Goal: Information Seeking & Learning: Compare options

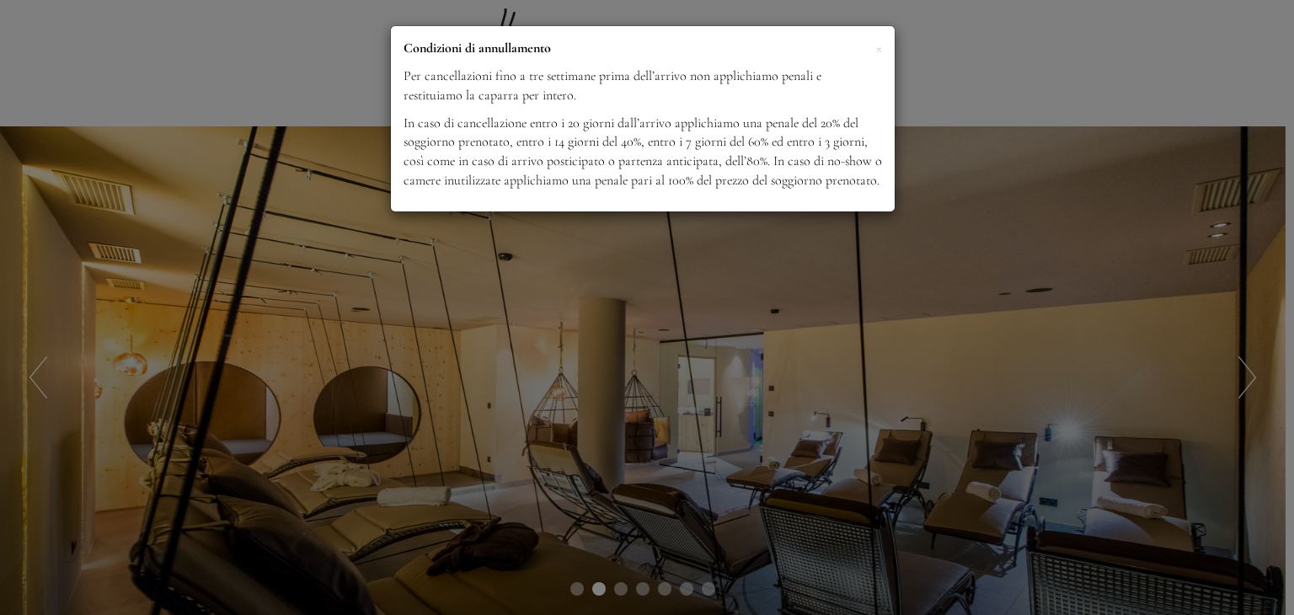
click at [961, 87] on div "× Condizioni di annullamento Per cancellazioni fino a tre settimane prima dell’…" at bounding box center [647, 307] width 1294 height 615
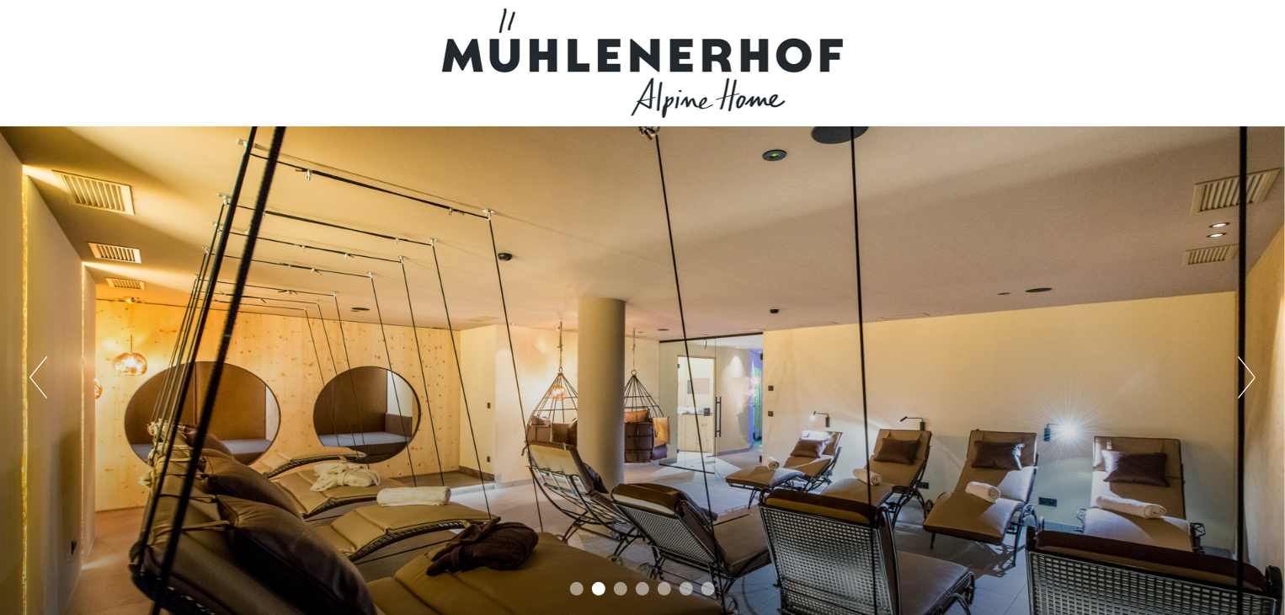
drag, startPoint x: 1293, startPoint y: 1, endPoint x: 763, endPoint y: 185, distance: 561.0
click at [763, 185] on div "Previous Next 1 2 3 4 5 6 7" at bounding box center [642, 377] width 1285 height 502
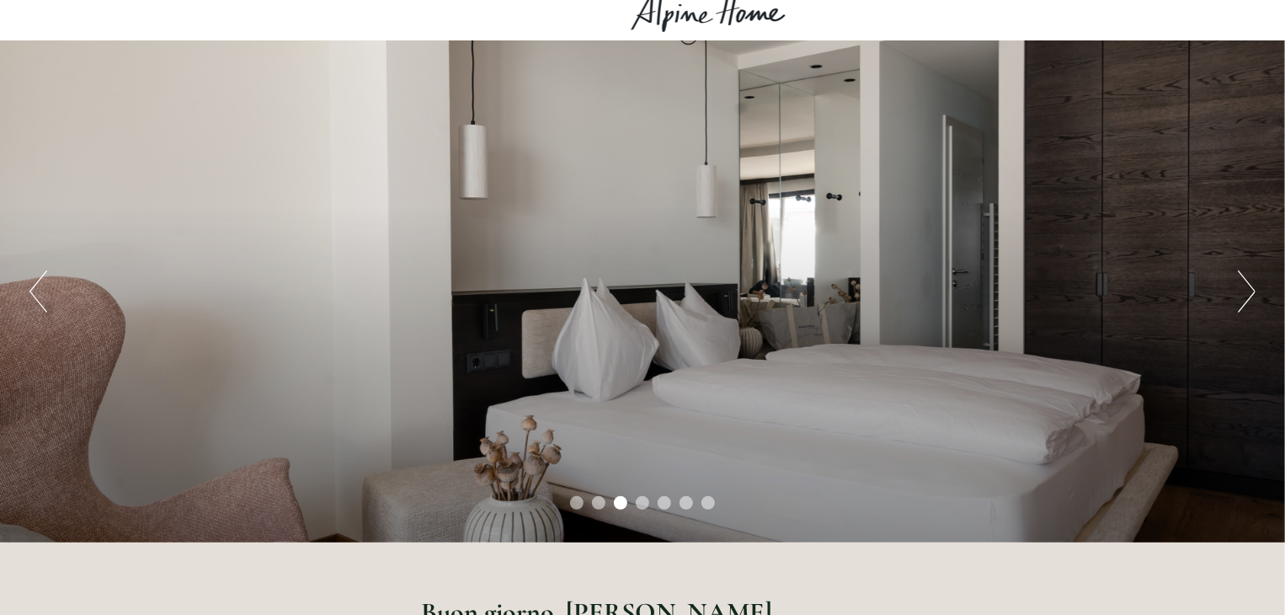
scroll to position [43, 0]
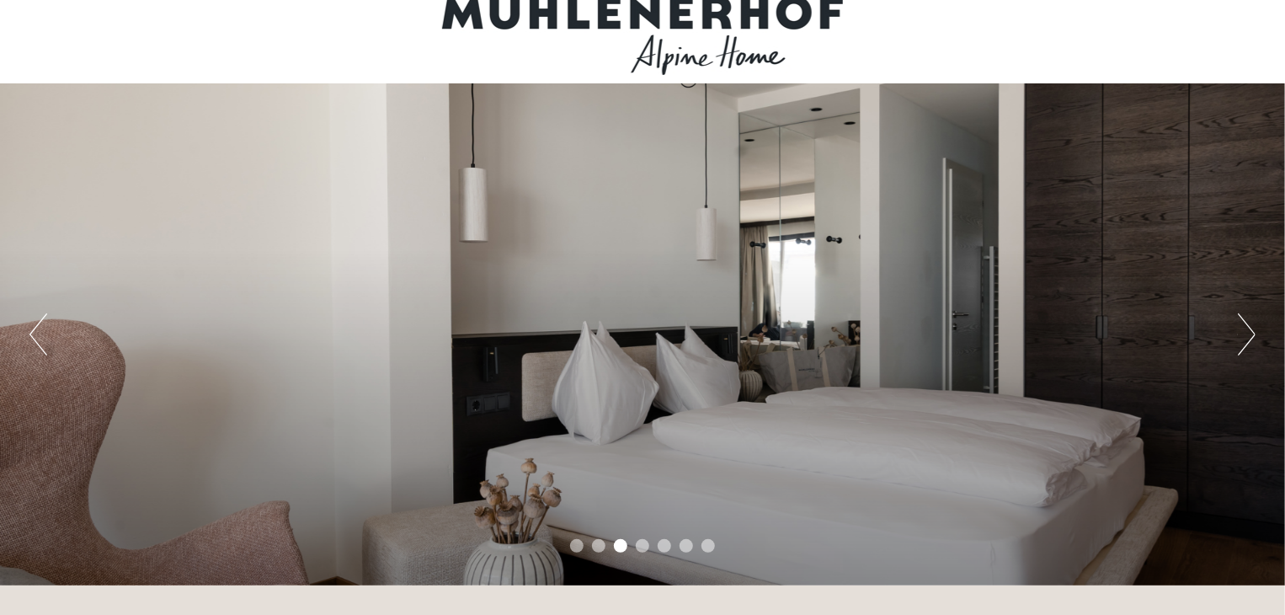
click at [1246, 328] on button "Next" at bounding box center [1247, 334] width 18 height 42
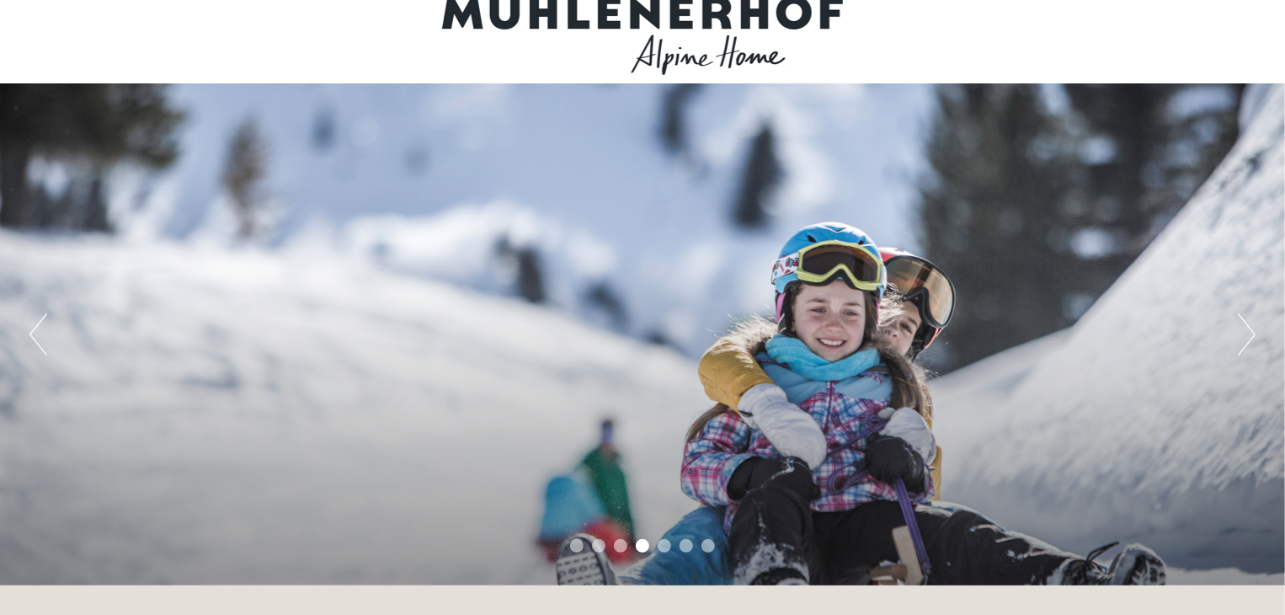
click at [1246, 328] on button "Next" at bounding box center [1247, 334] width 18 height 42
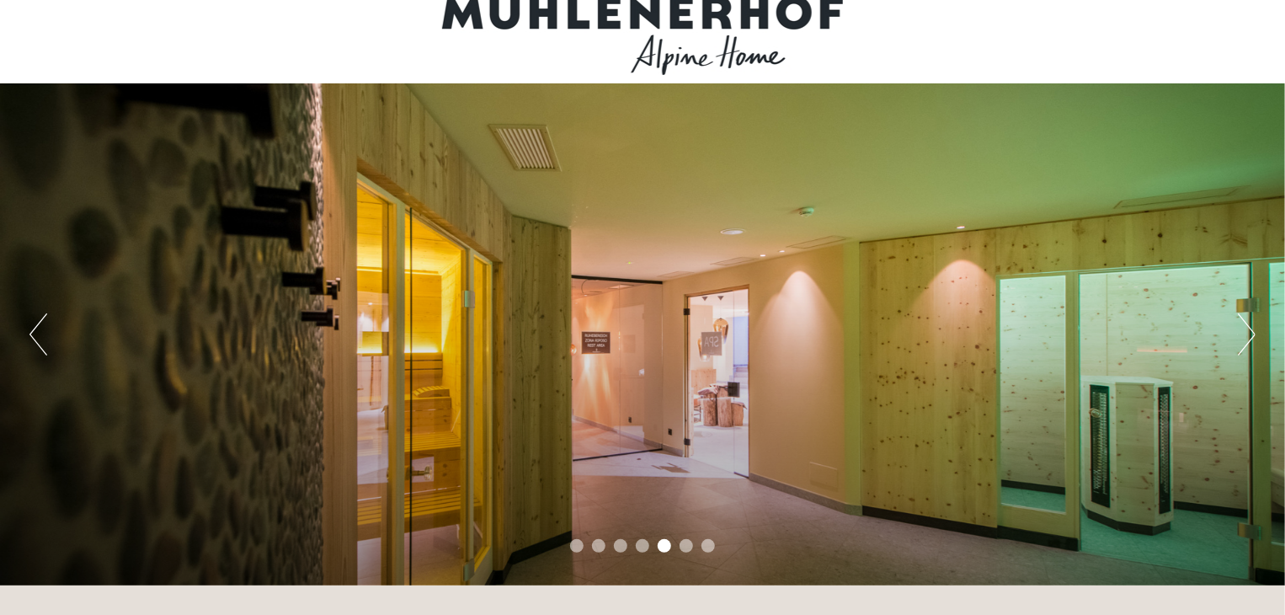
click at [1246, 328] on button "Next" at bounding box center [1247, 334] width 18 height 42
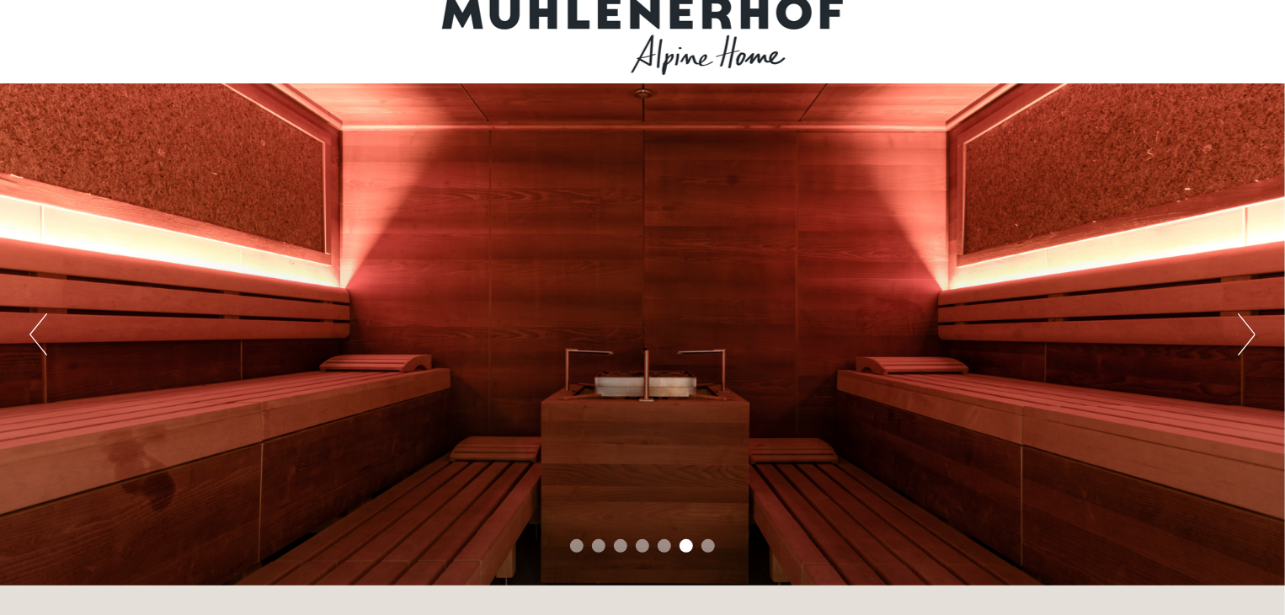
click at [1246, 328] on button "Next" at bounding box center [1247, 334] width 18 height 42
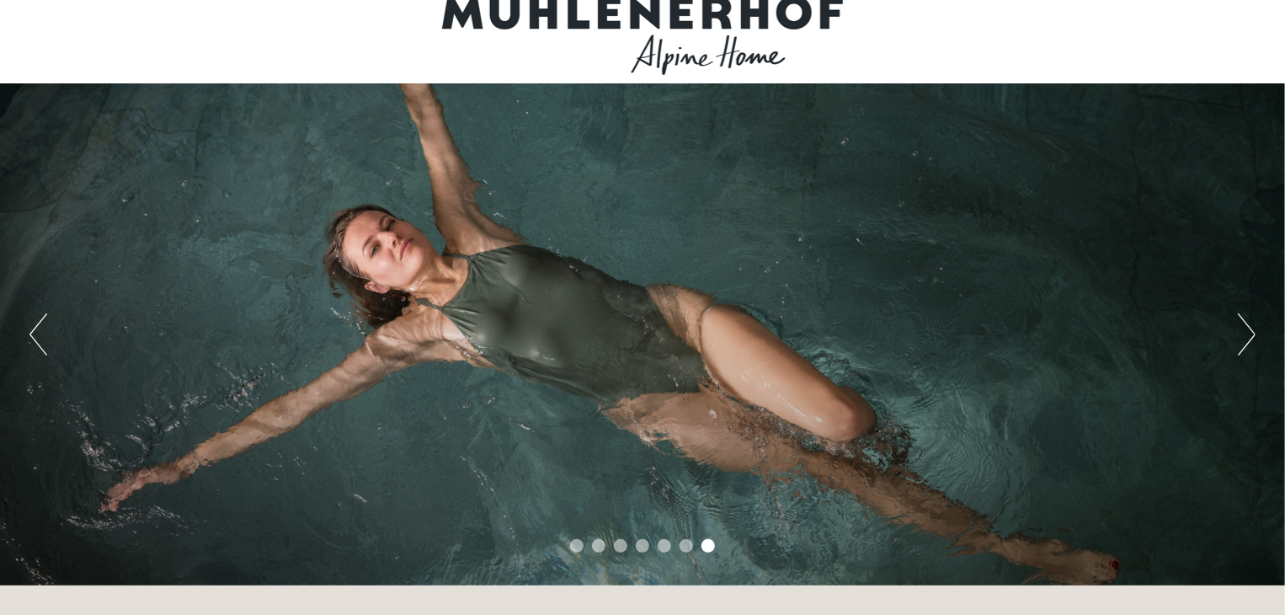
click at [1246, 328] on button "Next" at bounding box center [1247, 334] width 18 height 42
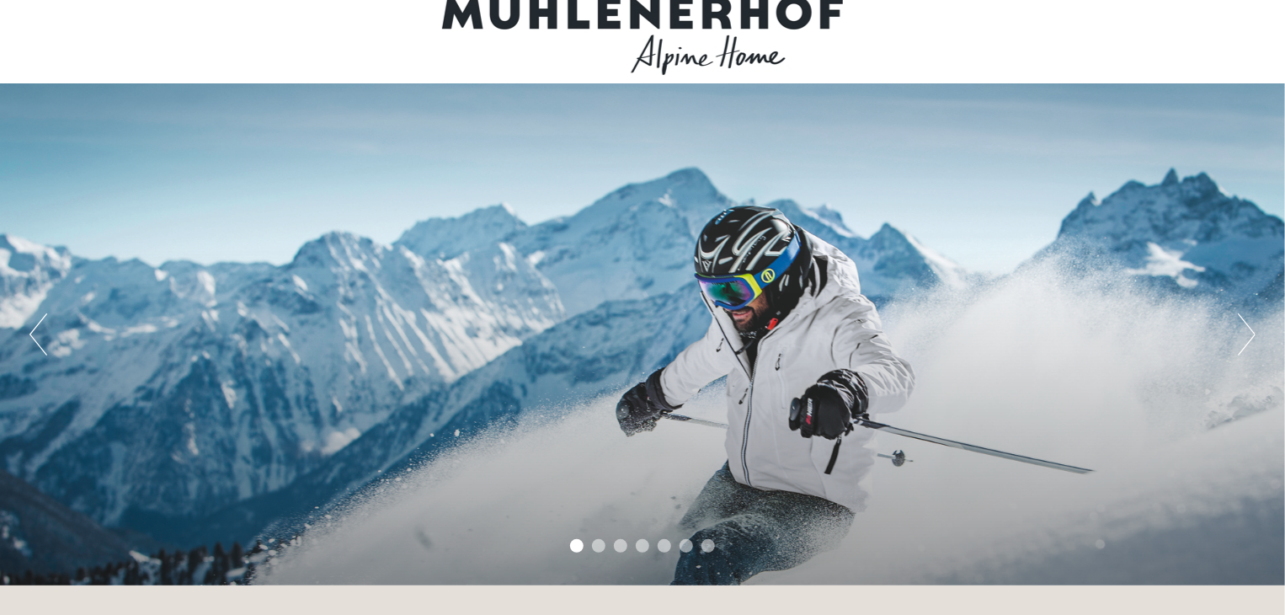
click at [1246, 328] on button "Next" at bounding box center [1247, 334] width 18 height 42
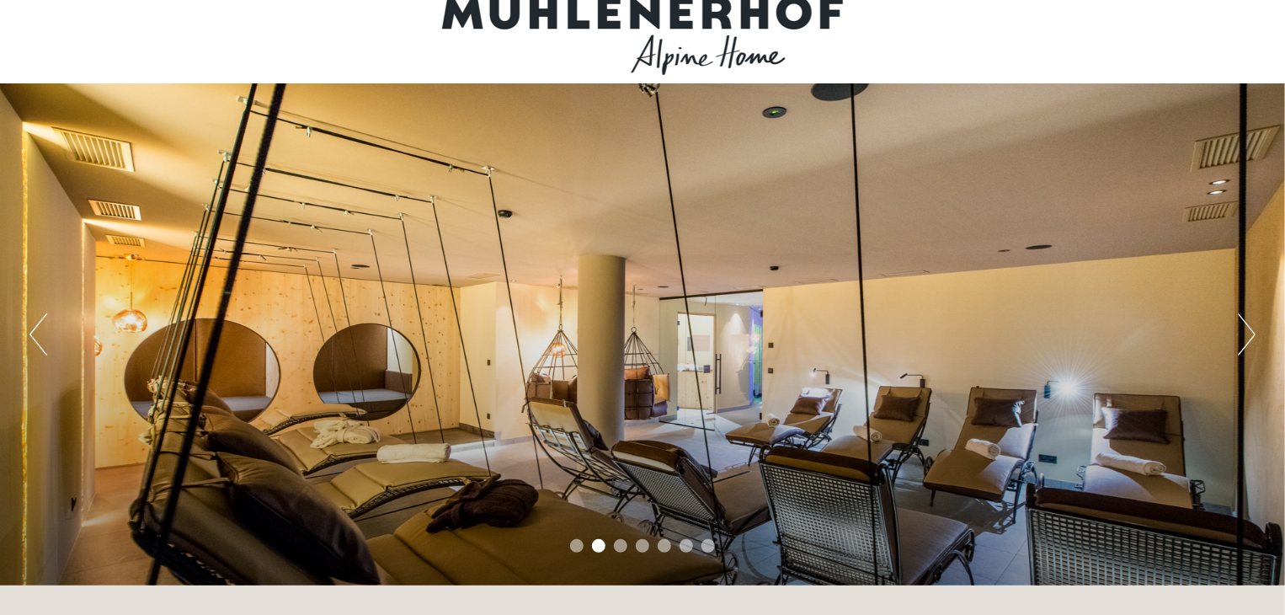
click at [1246, 328] on button "Next" at bounding box center [1247, 334] width 18 height 42
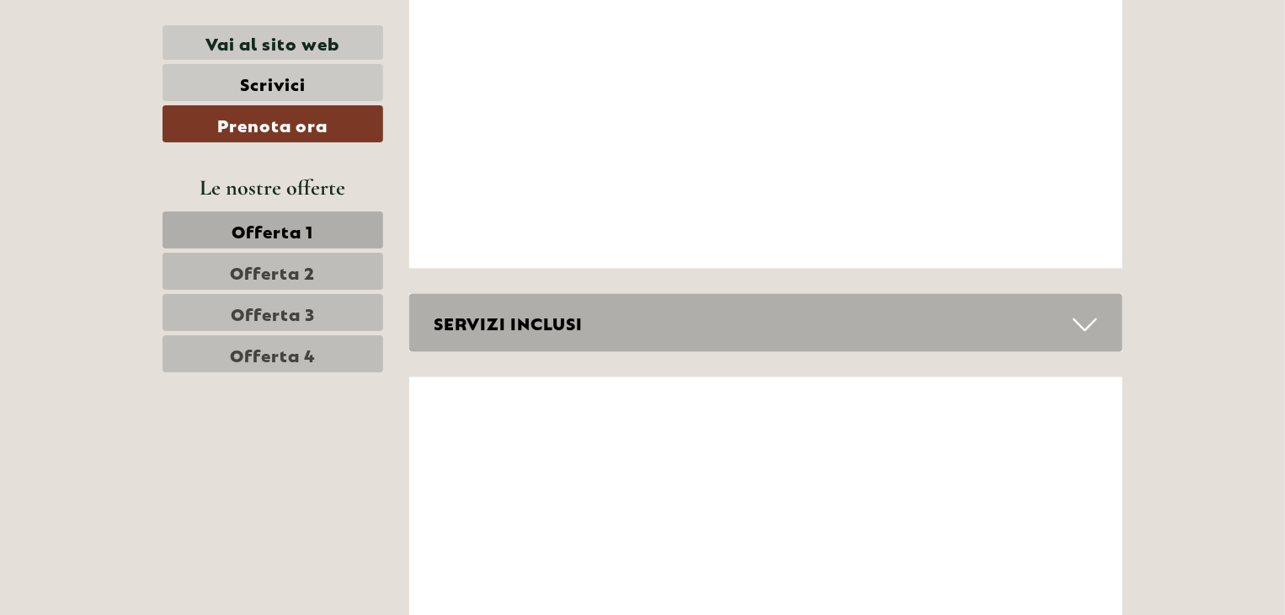
scroll to position [8039, 0]
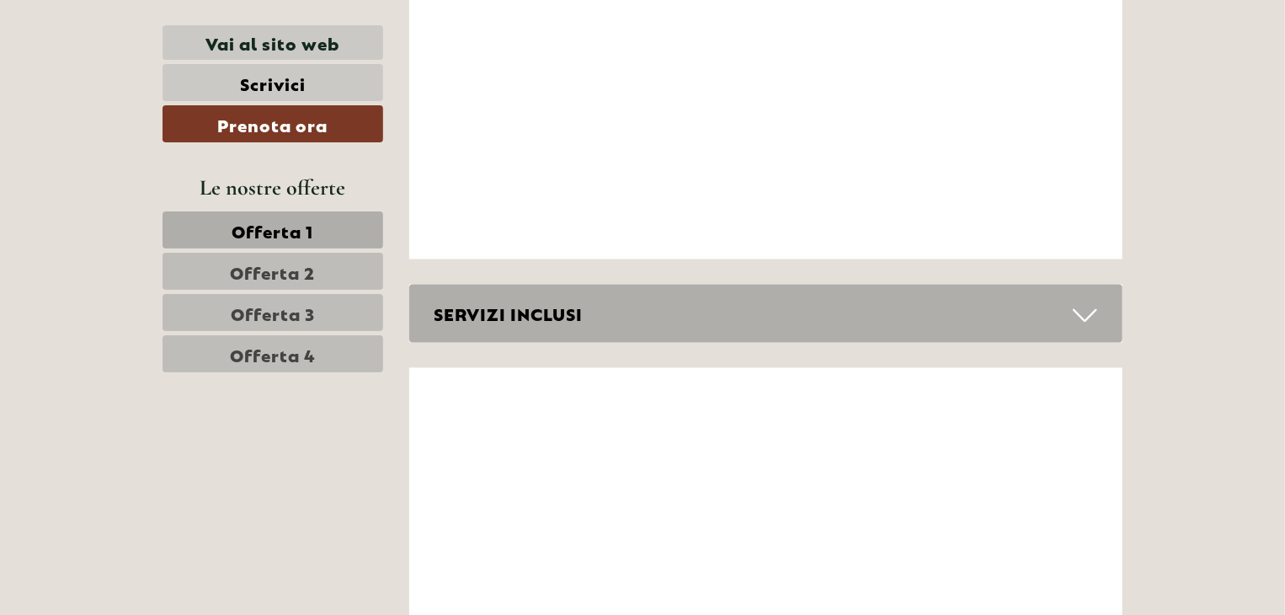
click at [334, 216] on link "Offerta 1" at bounding box center [273, 229] width 221 height 37
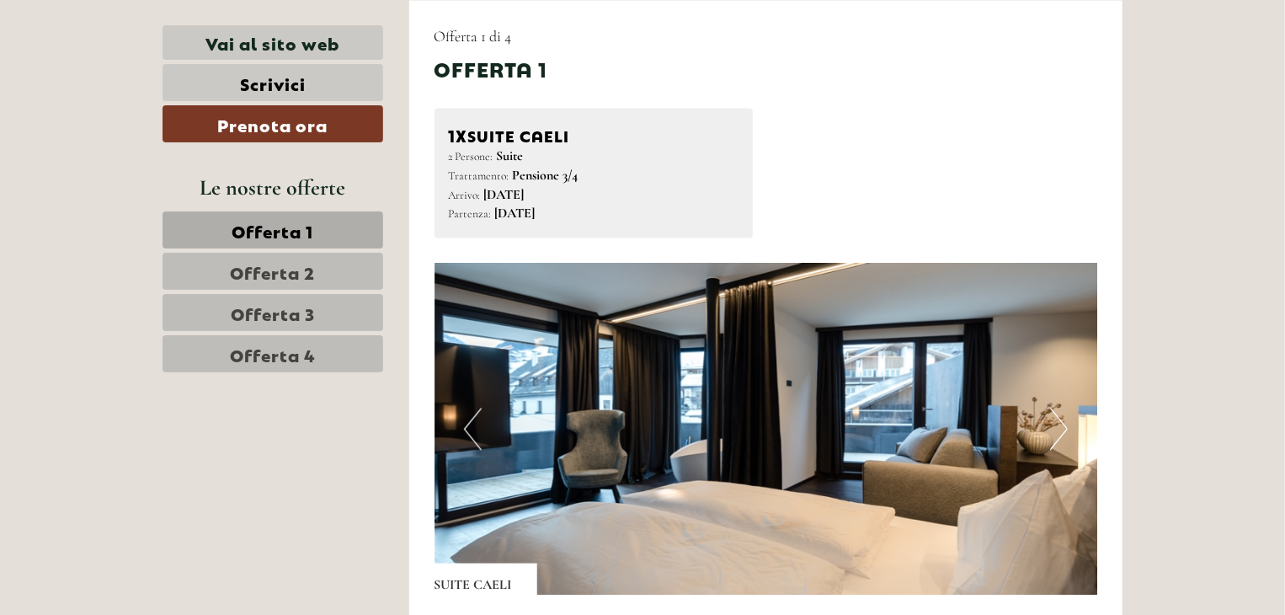
drag, startPoint x: 1283, startPoint y: 172, endPoint x: 1293, endPoint y: 200, distance: 29.6
click at [267, 259] on span "Offerta 2" at bounding box center [273, 271] width 85 height 24
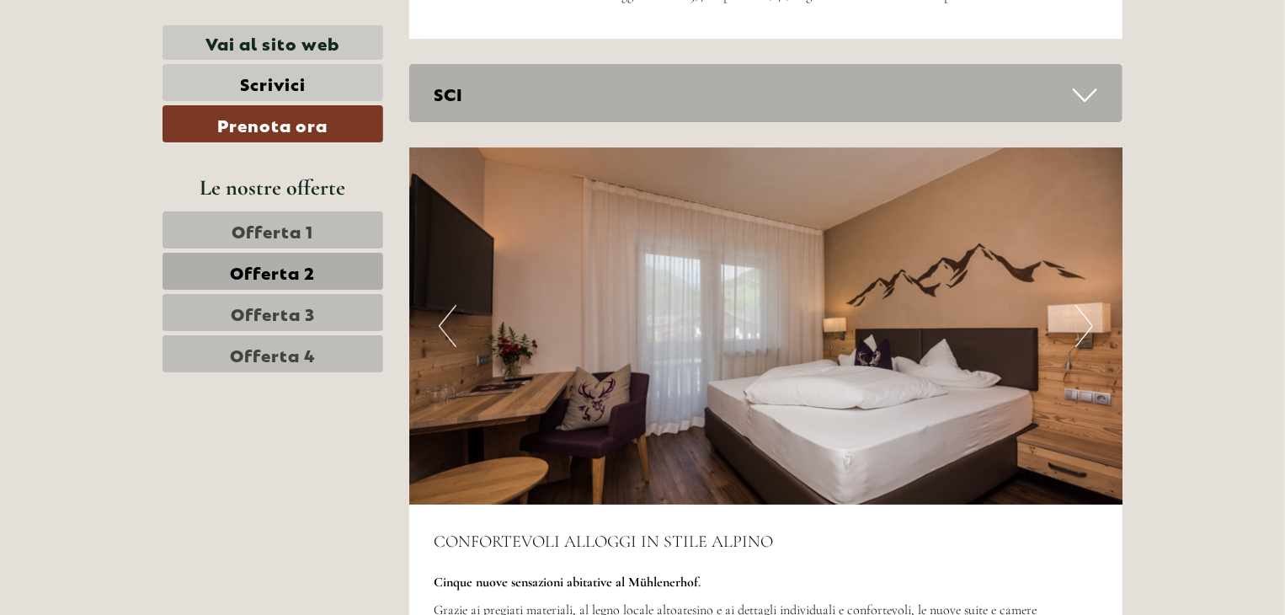
scroll to position [2894, 0]
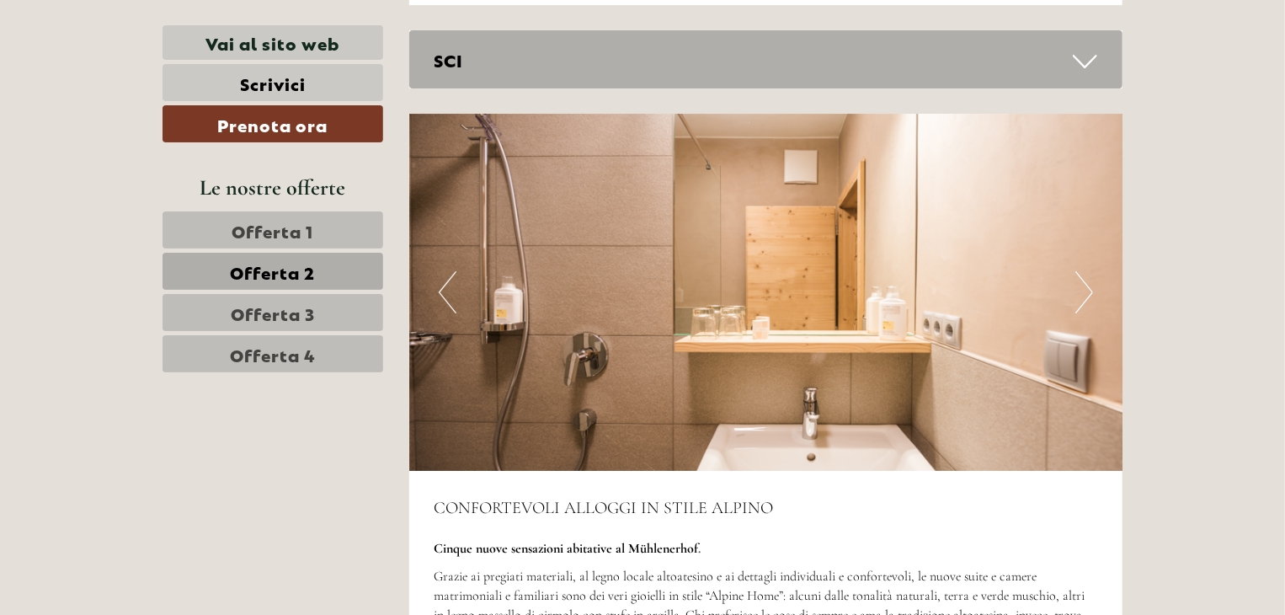
click at [287, 301] on span "Offerta 3" at bounding box center [273, 313] width 84 height 24
